Goal: Browse casually

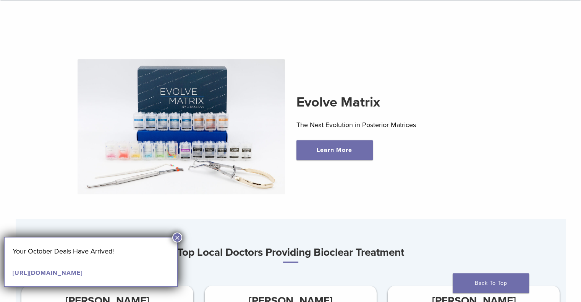
scroll to position [229, 0]
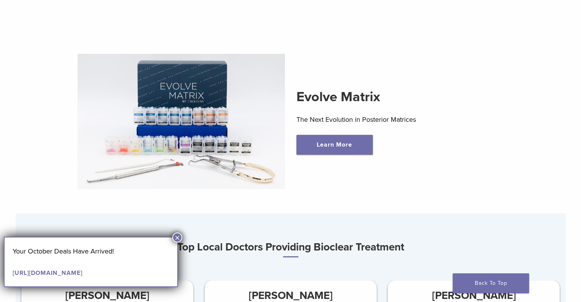
click at [178, 234] on button "×" at bounding box center [177, 238] width 10 height 10
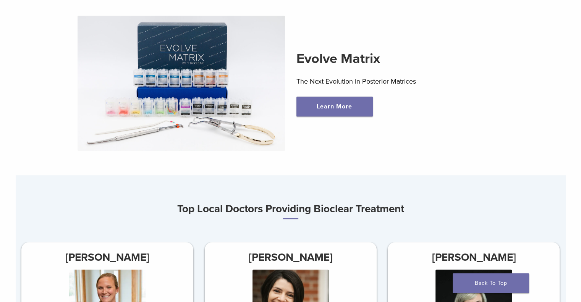
scroll to position [0, 0]
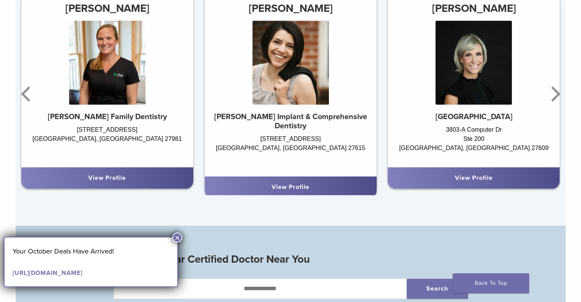
scroll to position [535, 0]
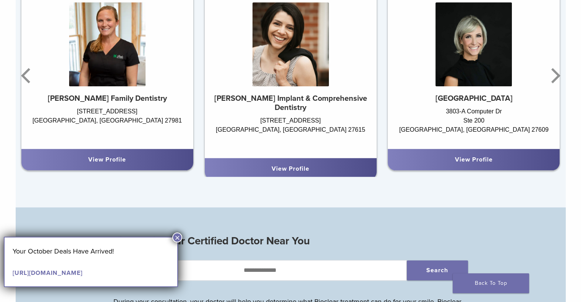
click at [176, 235] on button "×" at bounding box center [177, 238] width 10 height 10
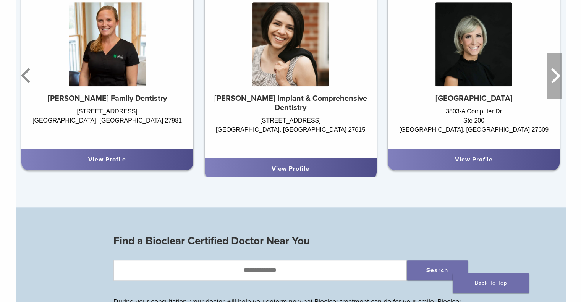
click at [552, 72] on icon "Next" at bounding box center [554, 76] width 15 height 46
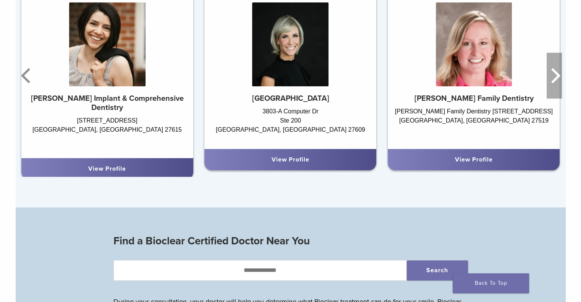
click at [552, 72] on icon "Next" at bounding box center [554, 76] width 15 height 46
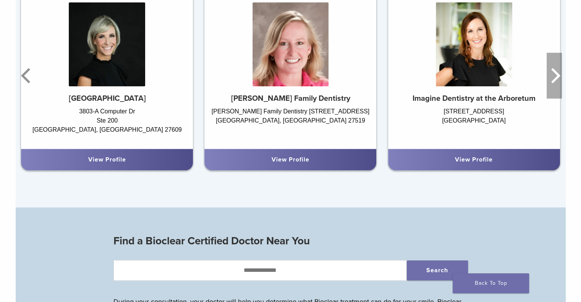
click at [552, 72] on icon "Next" at bounding box center [554, 76] width 15 height 46
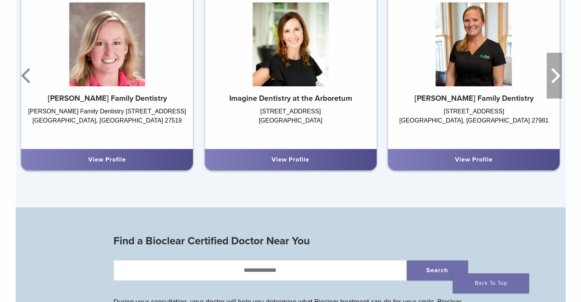
click at [552, 72] on icon "Next" at bounding box center [554, 76] width 15 height 46
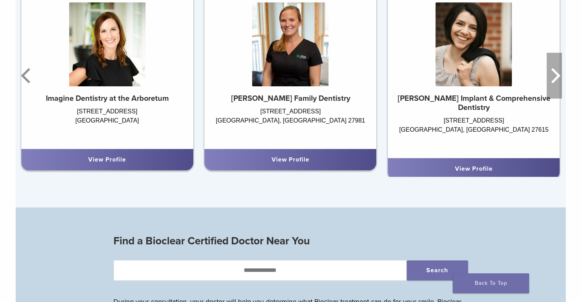
click at [552, 72] on icon "Next" at bounding box center [554, 76] width 15 height 46
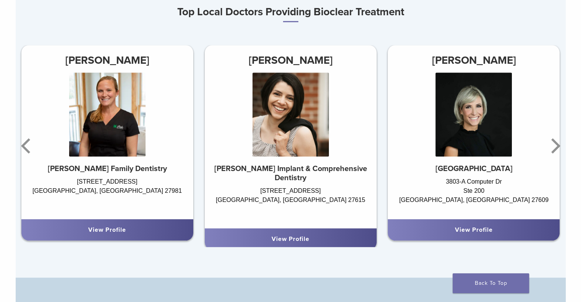
scroll to position [459, 0]
